Goal: Transaction & Acquisition: Purchase product/service

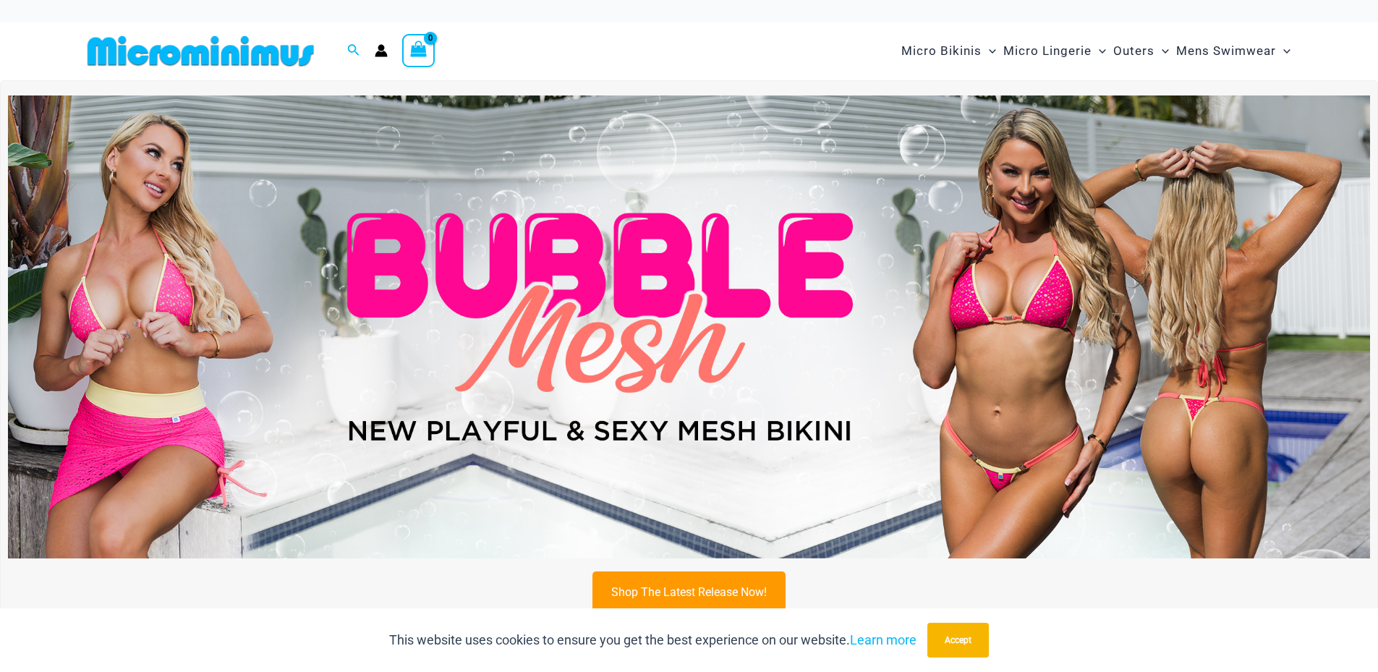
click at [380, 58] on div "Search for: Search Search No products in the cart. No products in the cart. Con…" at bounding box center [370, 51] width 576 height 59
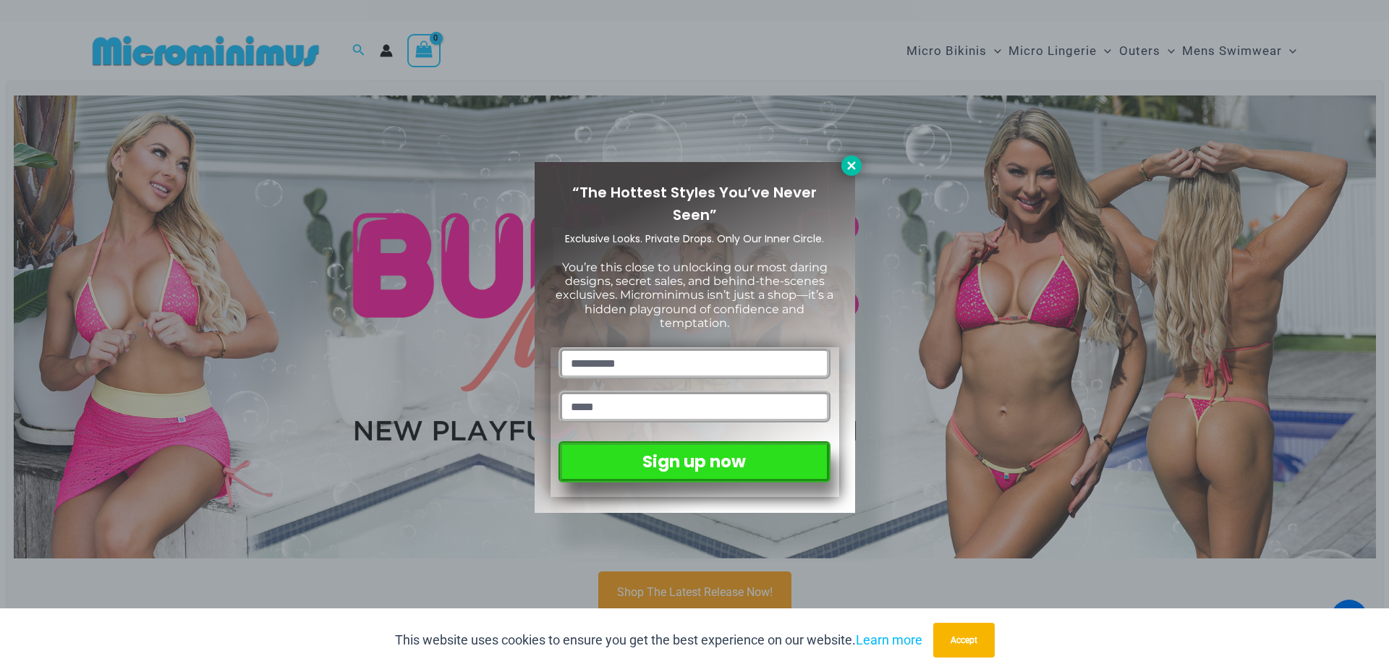
click at [857, 165] on icon at bounding box center [851, 165] width 13 height 13
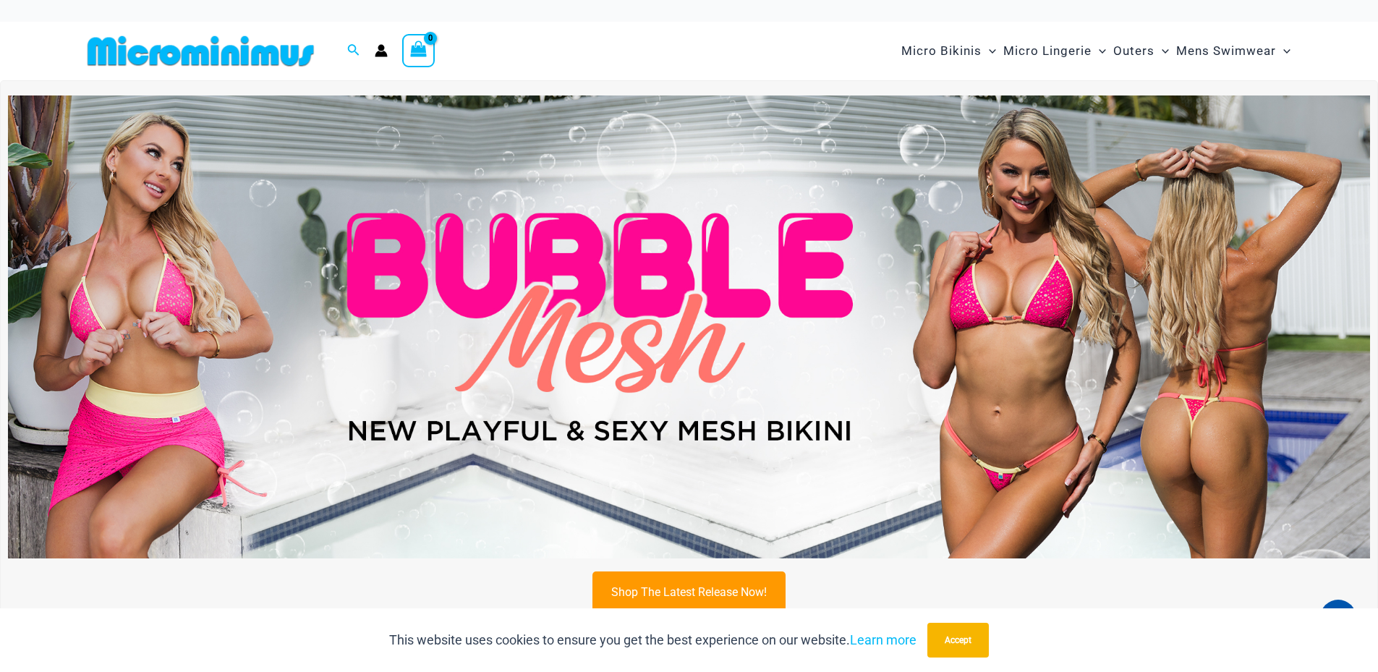
click at [376, 48] on icon "Account icon link" at bounding box center [381, 50] width 13 height 13
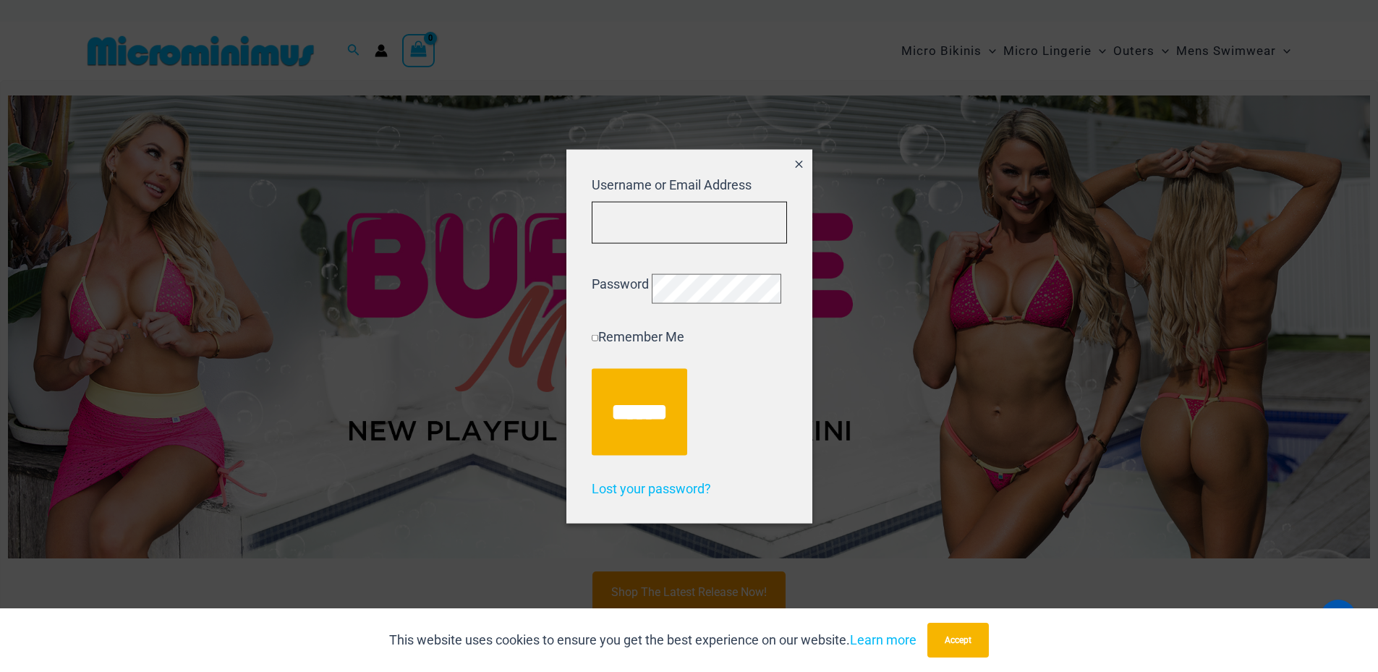
click at [618, 204] on input "Username or Email Address" at bounding box center [689, 222] width 195 height 43
type input "**********"
click at [592, 368] on input "******" at bounding box center [639, 411] width 95 height 87
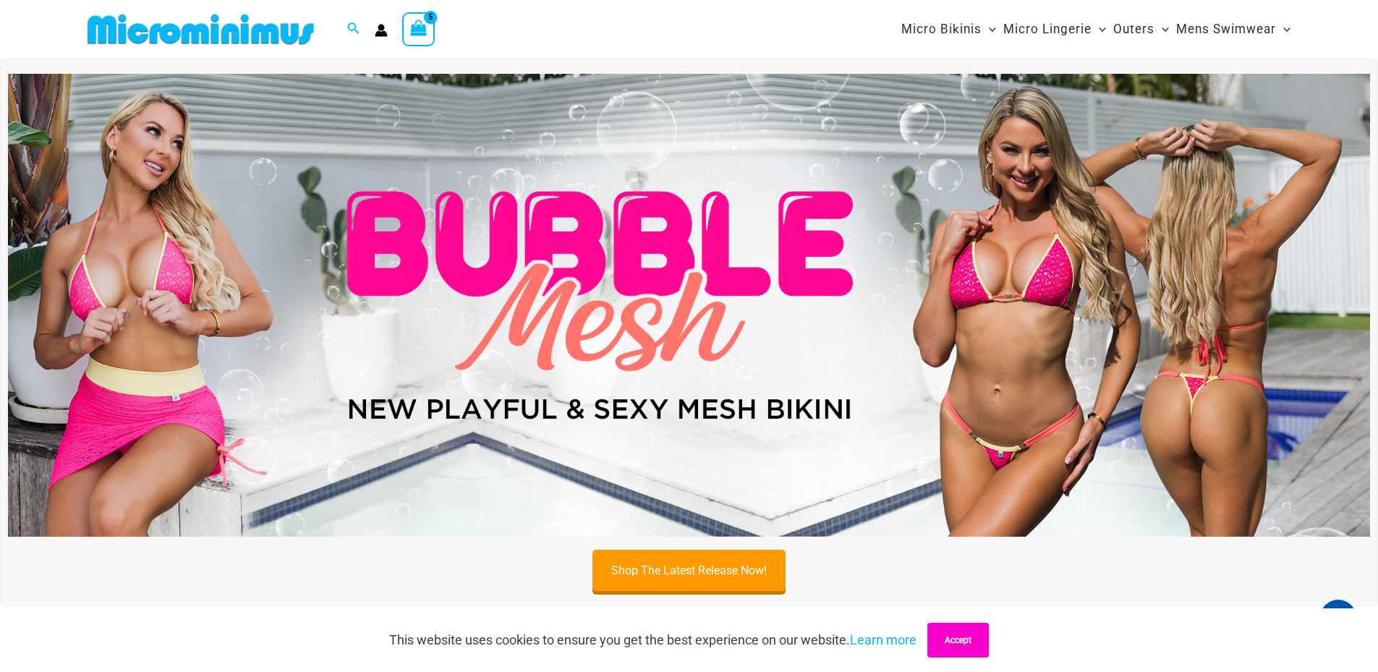
click at [981, 644] on button "Accept" at bounding box center [957, 640] width 61 height 35
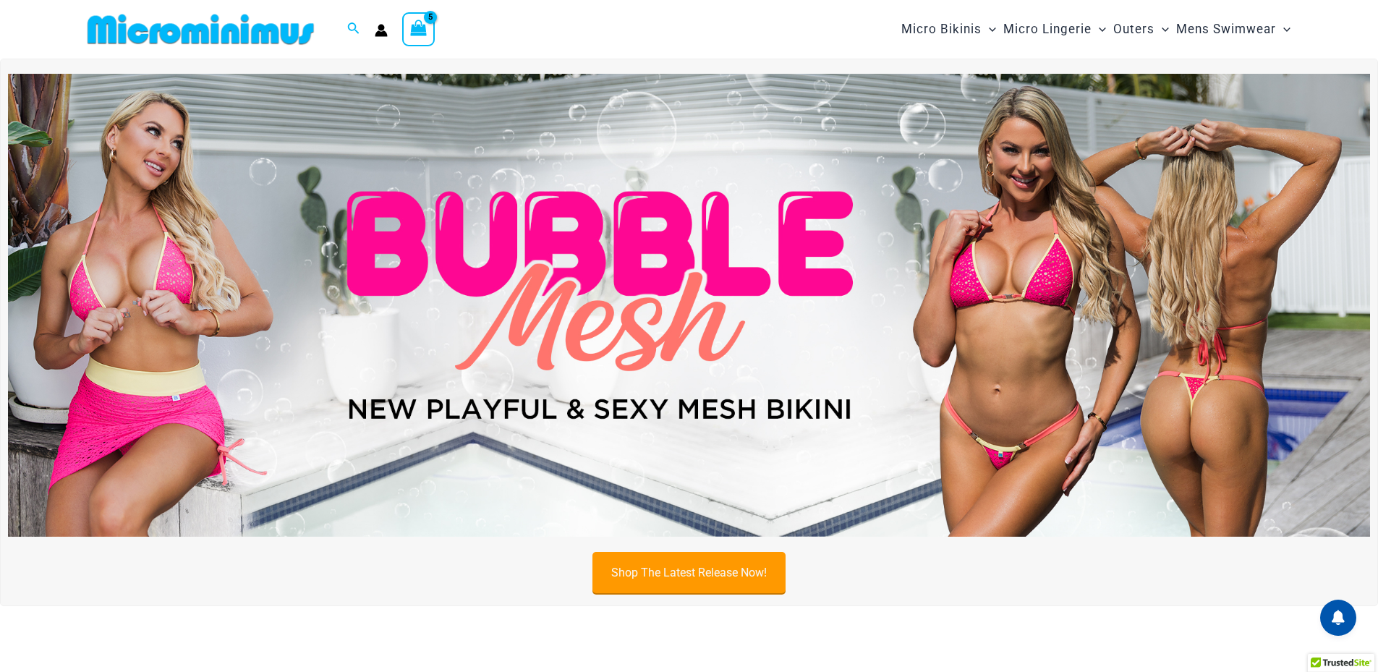
click at [693, 570] on link "Shop The Latest Release Now!" at bounding box center [688, 572] width 193 height 41
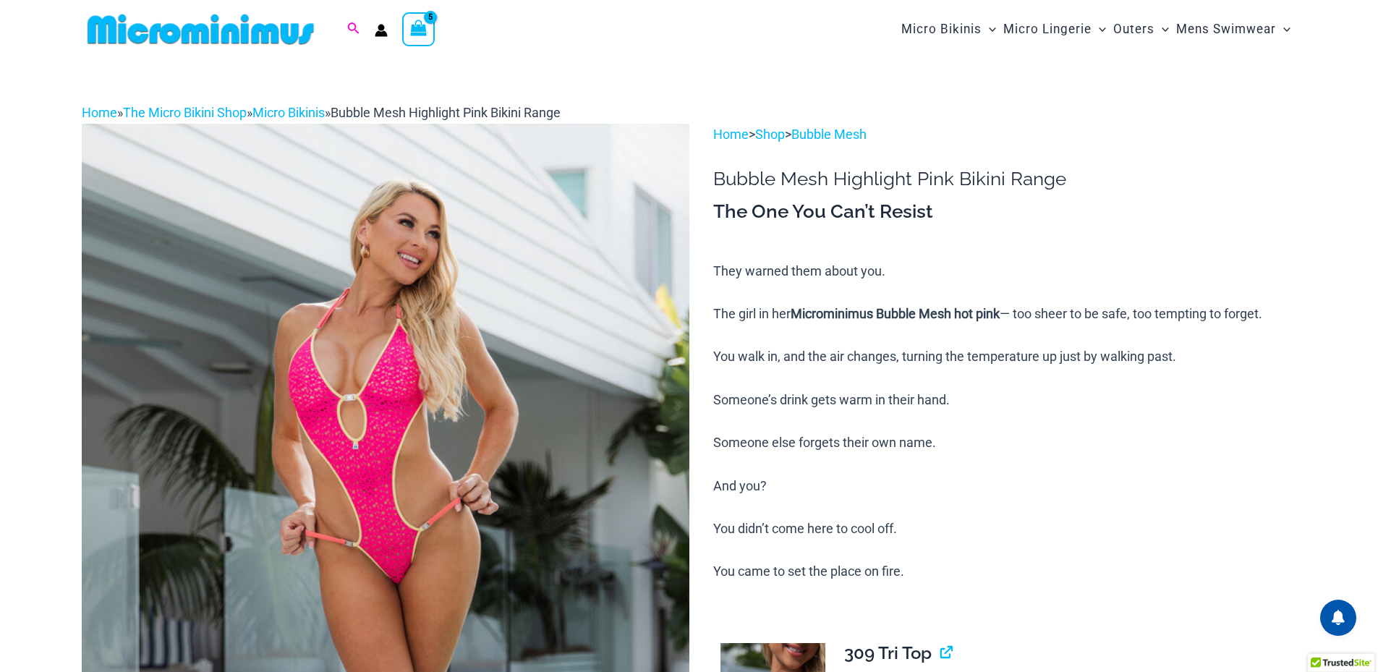
click at [354, 32] on icon "Search icon link" at bounding box center [353, 28] width 12 height 13
click at [425, 24] on input "Search for: Search" at bounding box center [446, 29] width 170 height 43
click at [651, 43] on div "Search for: Search Search Dashboard Orders Addresses Gift Cards Payment methods…" at bounding box center [370, 29] width 576 height 59
click at [417, 27] on icon "View Shopping Cart, 5 items" at bounding box center [418, 28] width 17 height 17
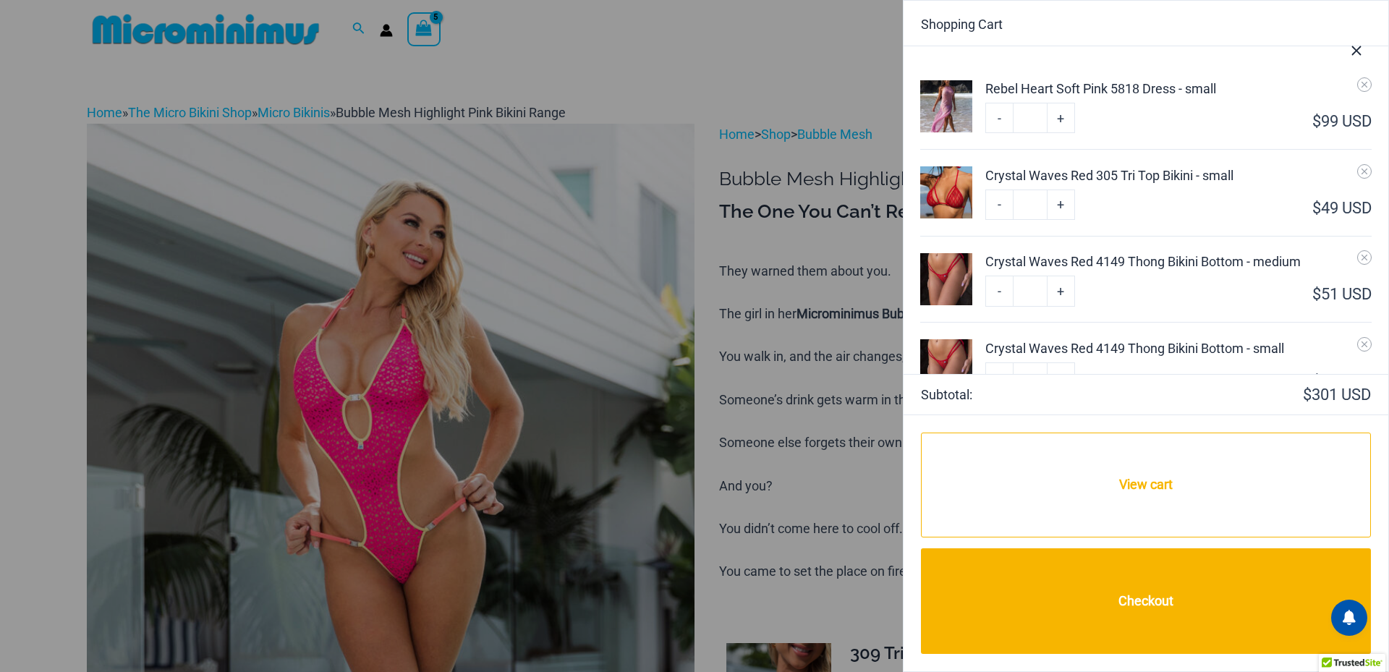
click at [1357, 48] on icon "Close Cart Drawer" at bounding box center [1356, 51] width 16 height 16
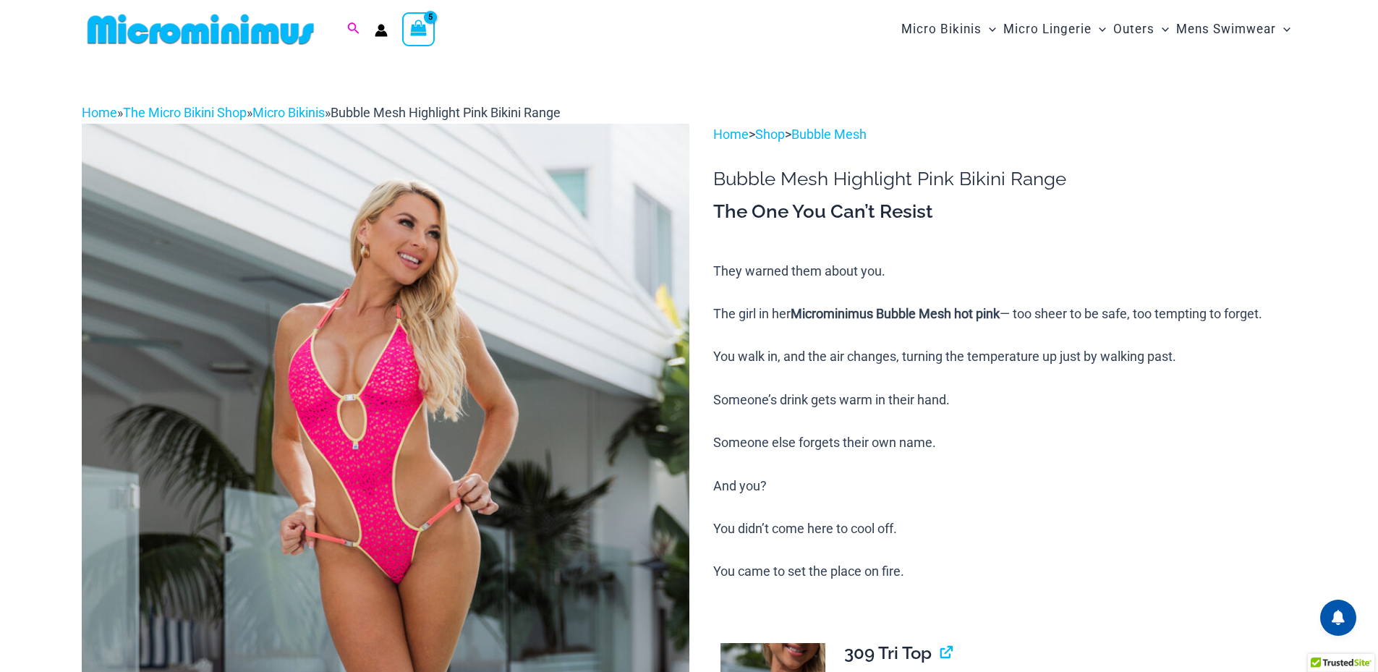
click at [350, 30] on icon "Search icon link" at bounding box center [353, 28] width 12 height 12
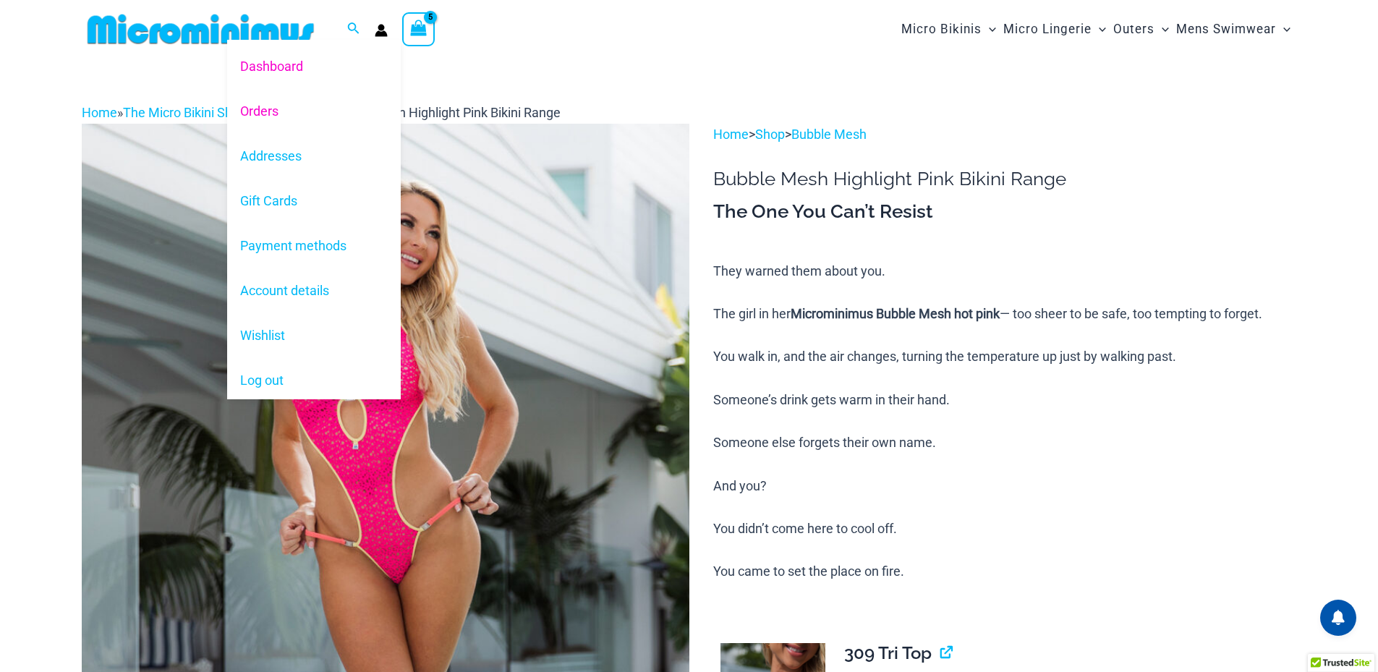
click at [273, 113] on link "Orders" at bounding box center [314, 110] width 174 height 45
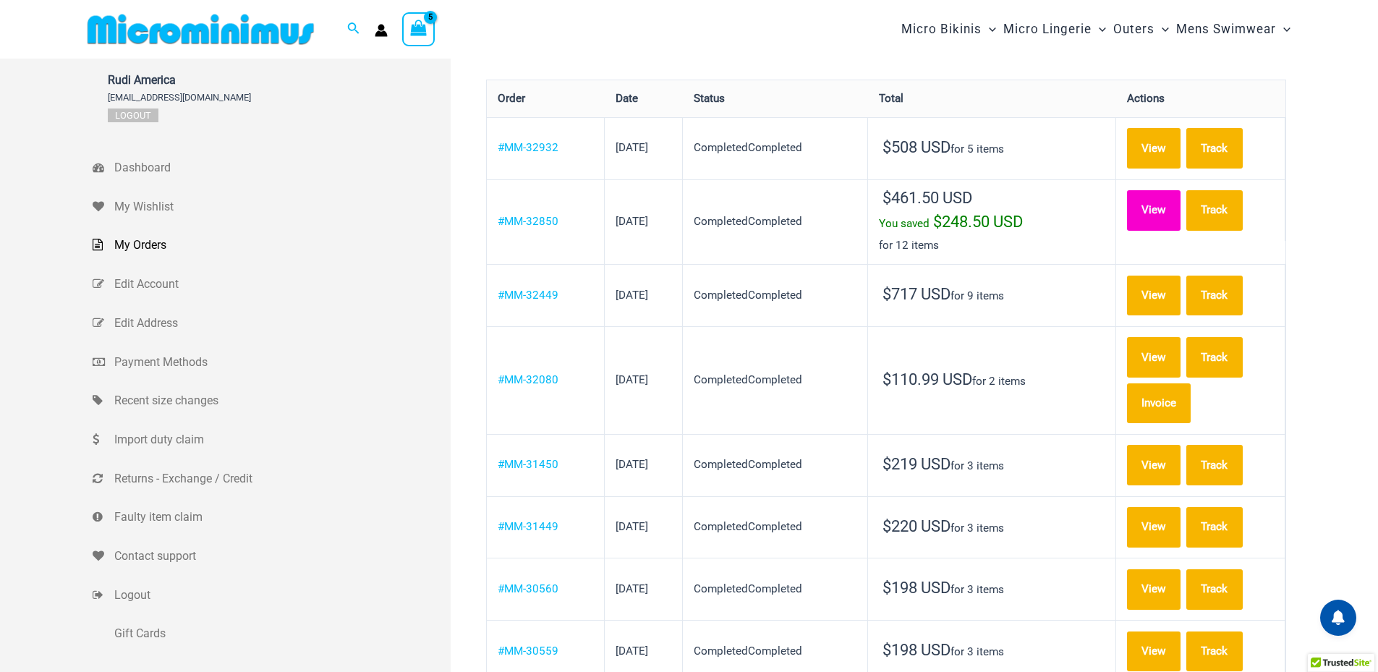
click at [1169, 202] on link "View" at bounding box center [1154, 210] width 54 height 40
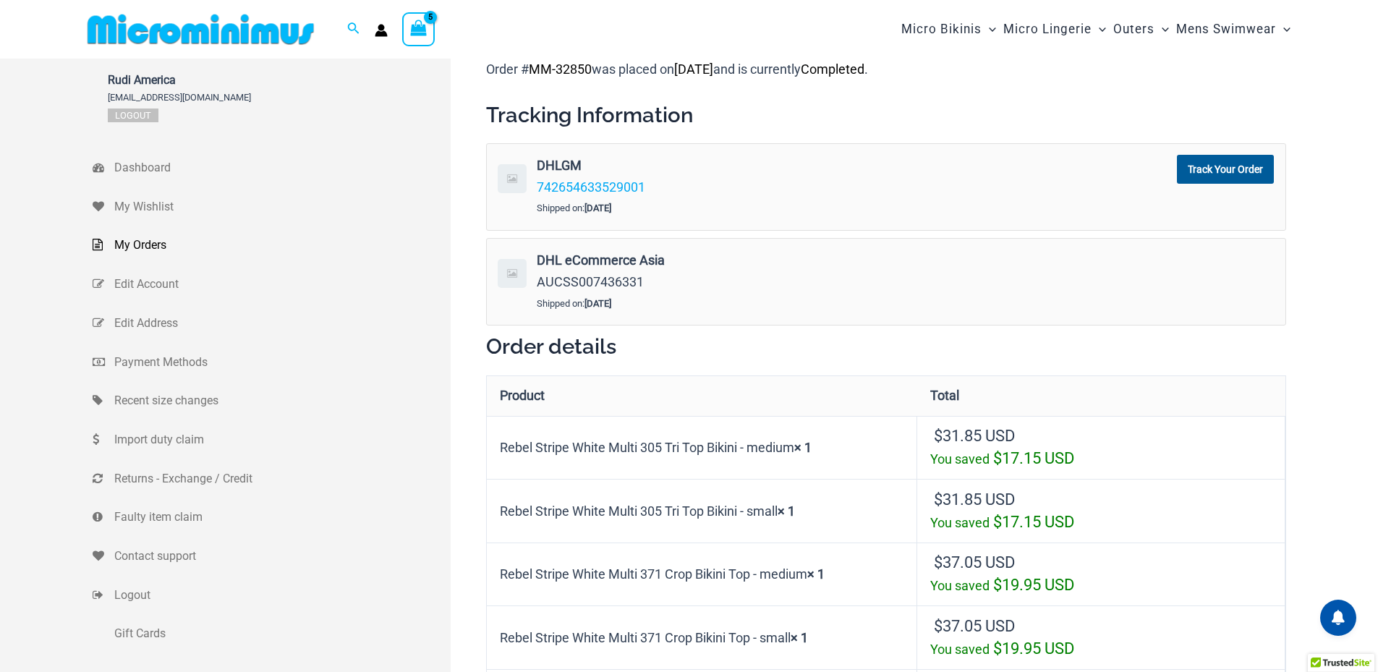
click at [416, 27] on icon "View Shopping Cart, 5 items" at bounding box center [418, 28] width 17 height 17
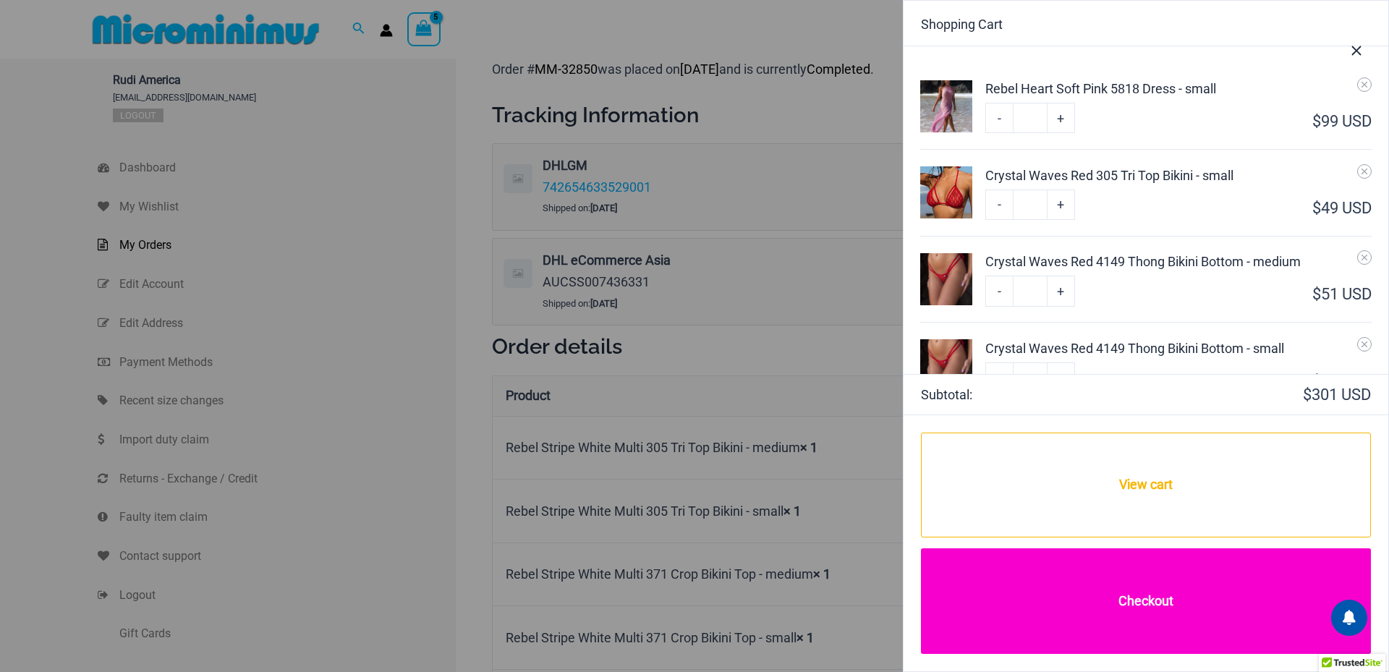
click at [1160, 601] on link "Checkout" at bounding box center [1146, 601] width 450 height 106
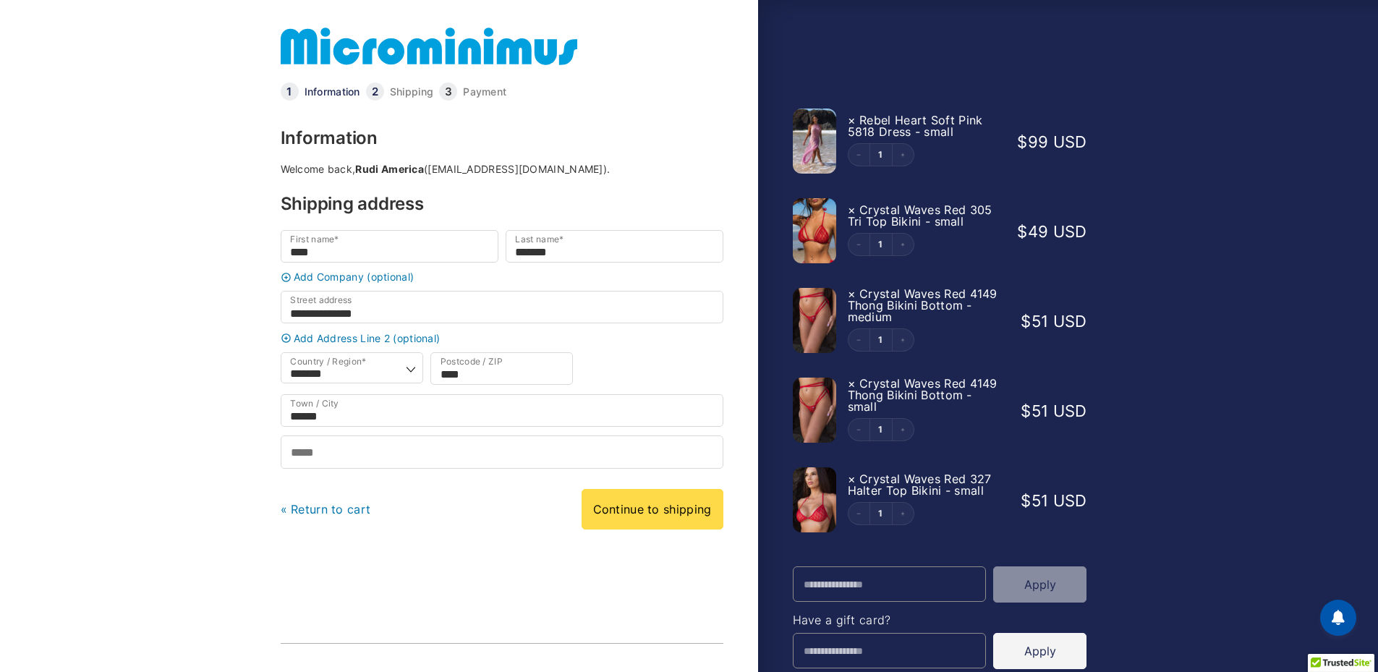
click at [1250, 626] on div at bounding box center [689, 626] width 1378 height 0
click at [840, 626] on div at bounding box center [689, 626] width 1378 height 0
click at [333, 464] on input "Phone *" at bounding box center [502, 451] width 443 height 33
type input "**********"
click at [670, 529] on link "Continue to shipping" at bounding box center [652, 509] width 142 height 40
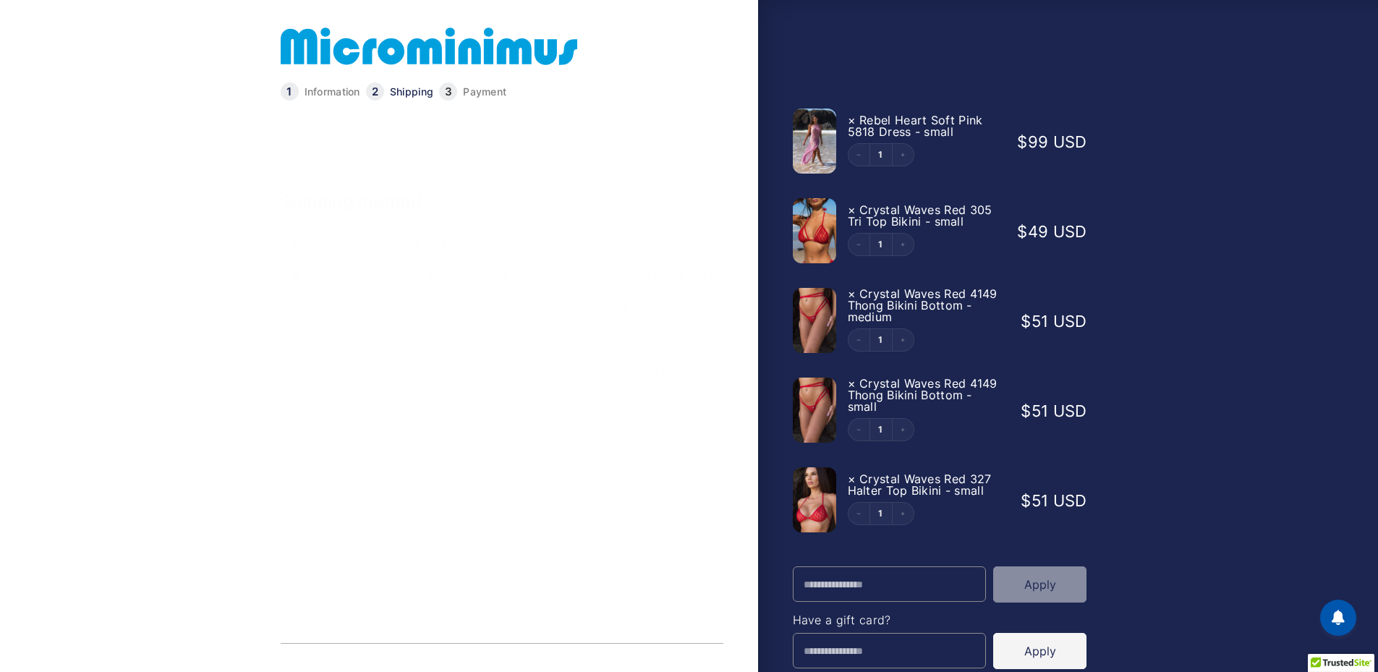
click at [647, 375] on link "Continue to payment" at bounding box center [651, 369] width 143 height 40
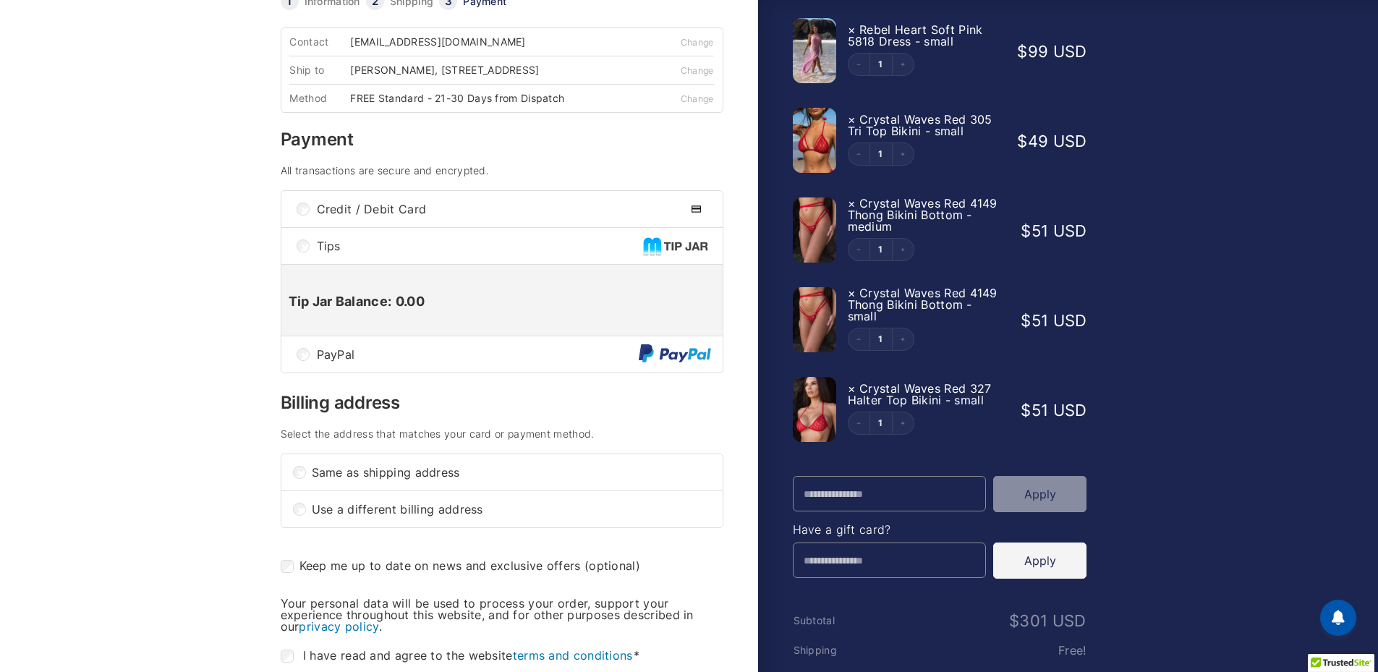
scroll to position [217, 0]
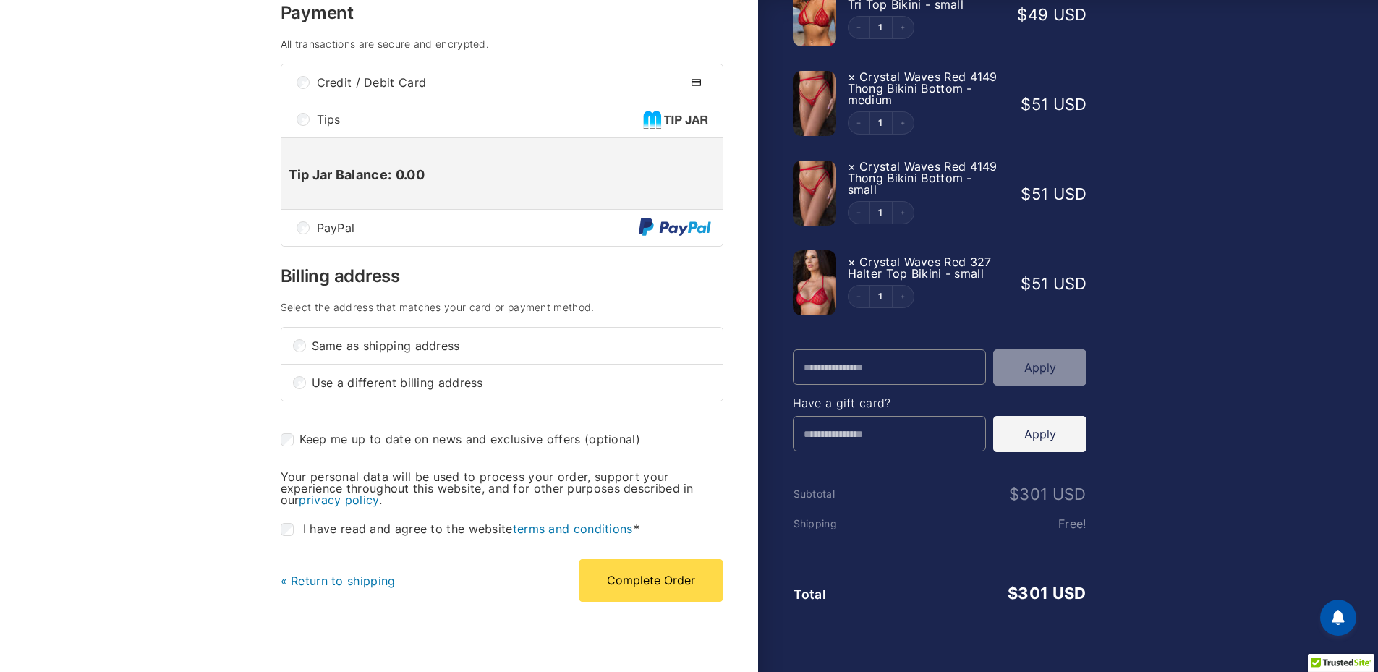
click at [359, 581] on link "« Return to shipping" at bounding box center [338, 580] width 115 height 14
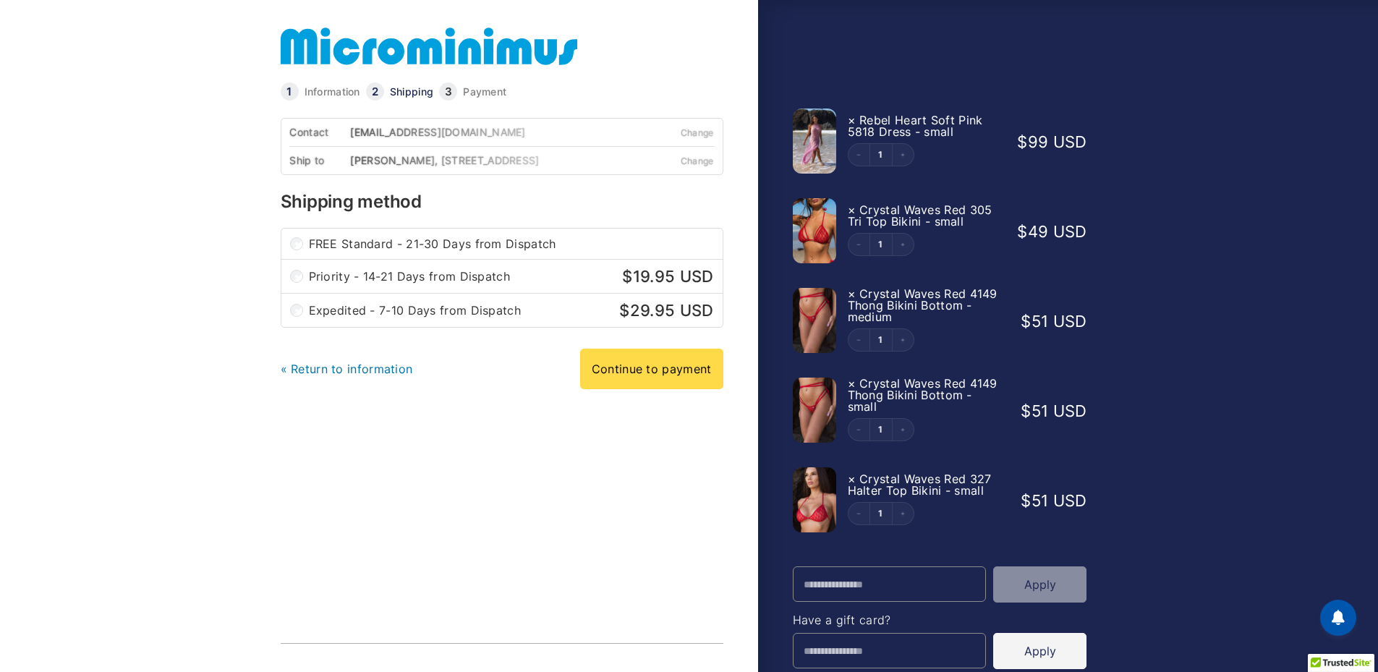
click at [349, 375] on link "« Return to information" at bounding box center [347, 369] width 132 height 14
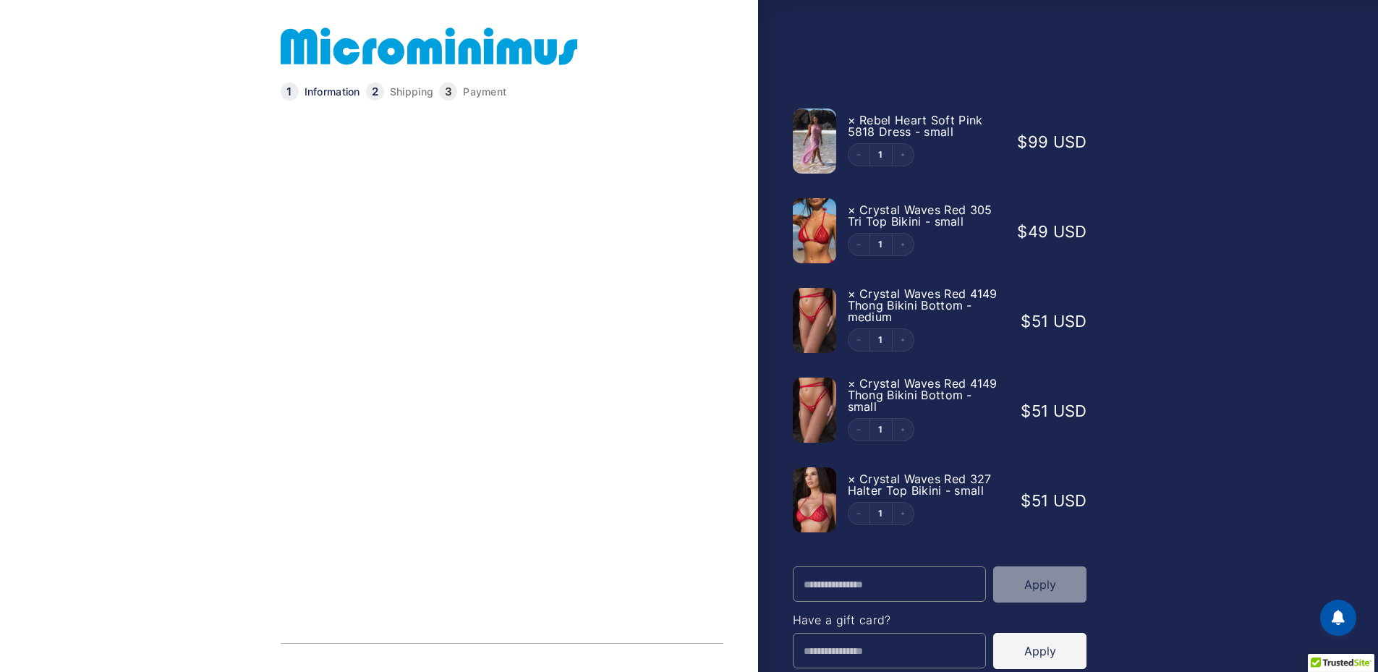
click at [339, 516] on link "« Return to cart" at bounding box center [326, 509] width 90 height 14
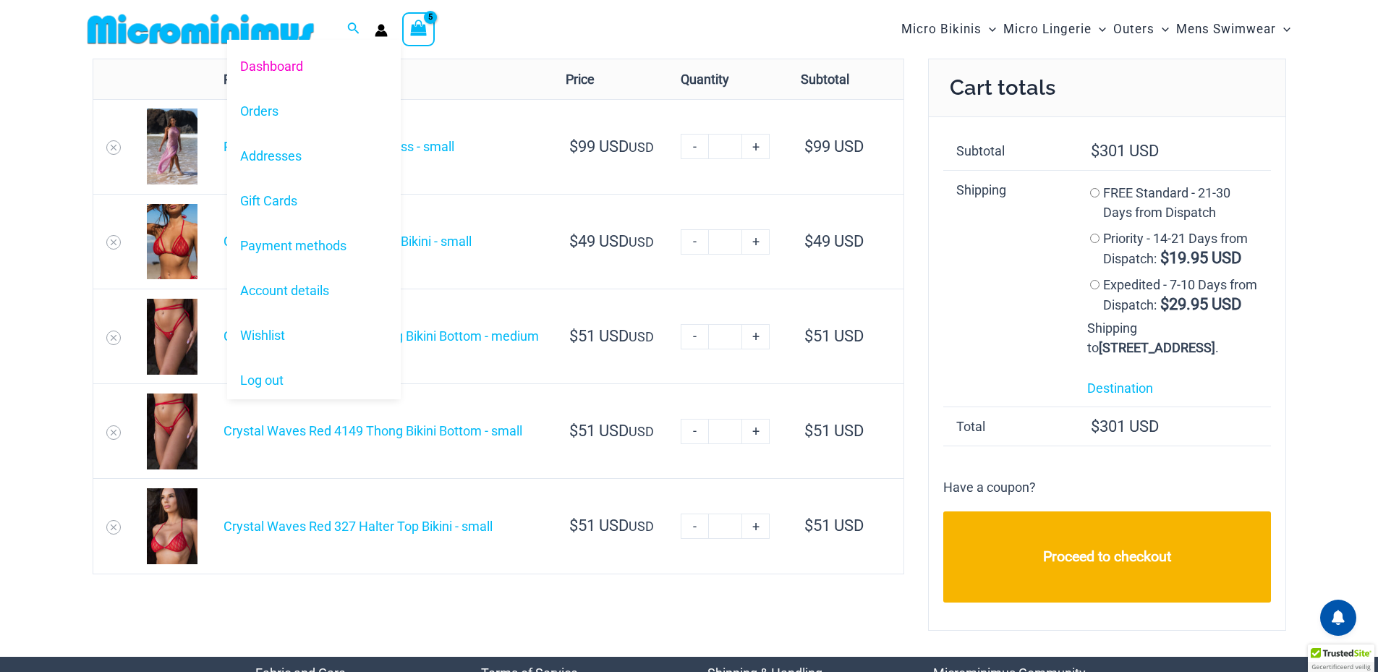
click at [375, 33] on icon "Account icon link" at bounding box center [381, 30] width 13 height 13
click at [266, 377] on link "Log out" at bounding box center [314, 380] width 174 height 45
